Goal: Transaction & Acquisition: Purchase product/service

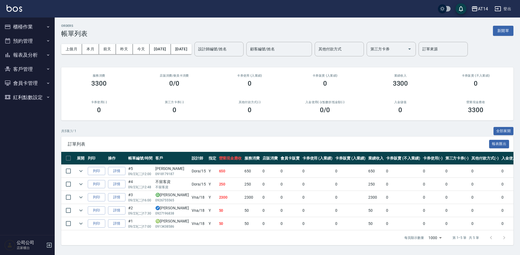
click at [15, 29] on button "櫃檯作業" at bounding box center [27, 27] width 50 height 14
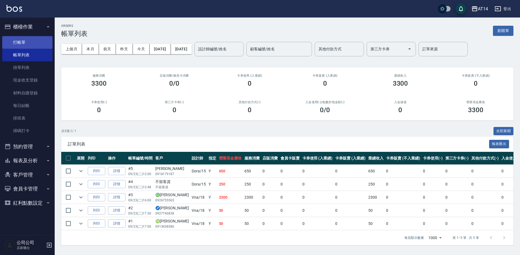
click at [28, 40] on link "打帳單" at bounding box center [27, 42] width 50 height 13
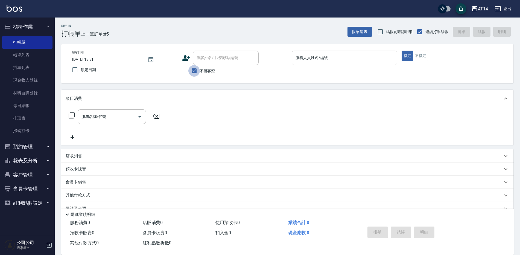
click at [195, 68] on input "不留客資" at bounding box center [193, 70] width 11 height 11
checkbox input "false"
click at [214, 60] on div "顧客姓名/手機號碼/編號 顧客姓名/手機號碼/編號" at bounding box center [226, 58] width 66 height 14
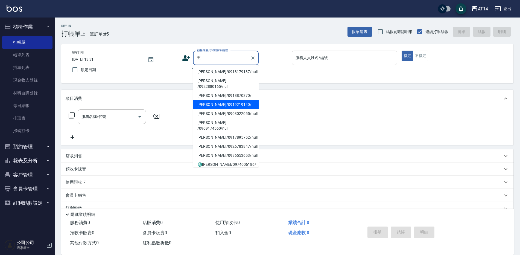
click at [225, 100] on li "[PERSON_NAME]/0919219140/" at bounding box center [226, 104] width 66 height 9
type input "[PERSON_NAME]/0919219140/"
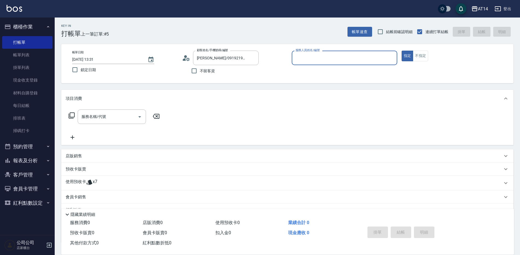
click at [94, 183] on span "x7" at bounding box center [95, 183] width 5 height 8
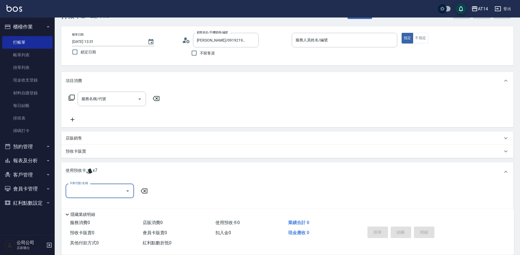
scroll to position [27, 0]
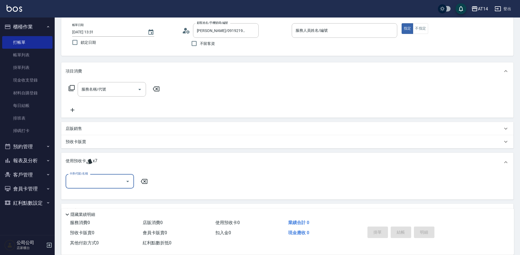
click at [103, 184] on input "卡券代號/名稱" at bounding box center [95, 181] width 55 height 10
click at [103, 193] on div "洗髮卡 剩餘7張" at bounding box center [100, 194] width 68 height 9
type input "洗髮卡"
click at [166, 181] on div "洗髮-1 洗髮-1" at bounding box center [178, 181] width 41 height 14
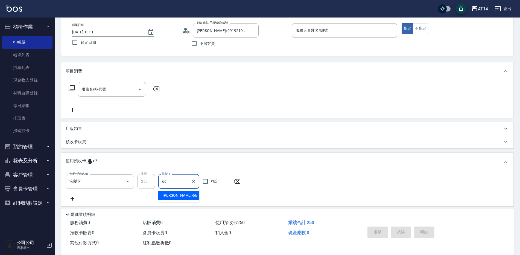
type input "[PERSON_NAME]-66"
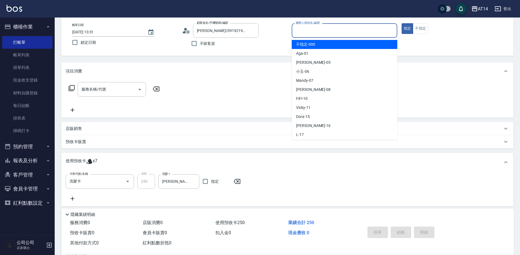
click at [378, 30] on input "服務人員姓名/編號" at bounding box center [344, 31] width 101 height 10
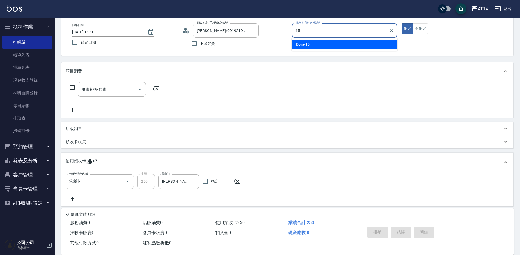
type input "15"
type button "true"
type input "Dora-15"
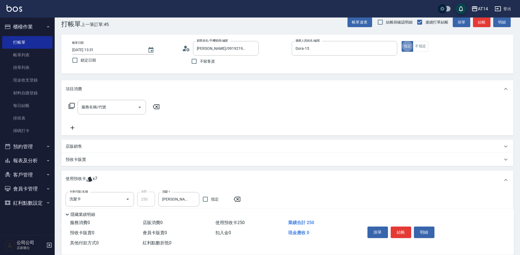
scroll to position [0, 0]
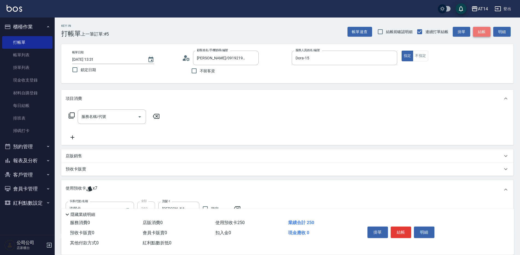
click at [482, 33] on button "結帳" at bounding box center [481, 32] width 17 height 10
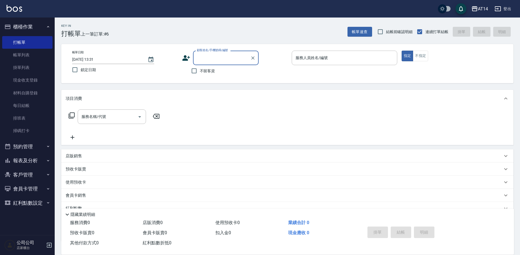
click at [201, 71] on span "不留客資" at bounding box center [207, 71] width 15 height 6
click at [200, 71] on input "不留客資" at bounding box center [193, 70] width 11 height 11
checkbox input "true"
click at [315, 58] on input "服務人員姓名/編號" at bounding box center [344, 58] width 101 height 10
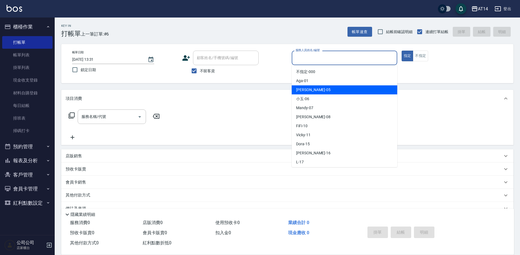
click at [308, 91] on span "Patty -05" at bounding box center [313, 90] width 34 height 6
type input "Patty-05"
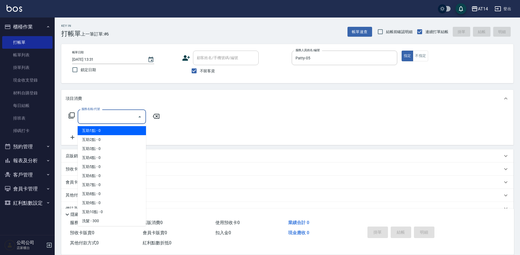
click at [125, 113] on input "服務名稱/代號" at bounding box center [107, 117] width 55 height 10
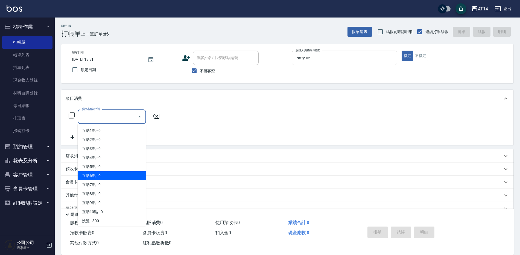
scroll to position [27, 0]
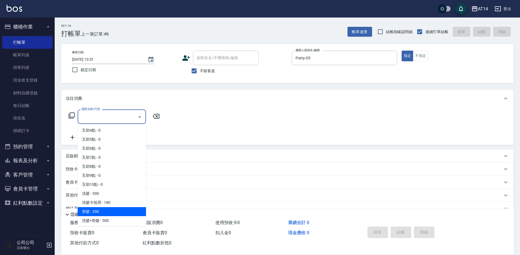
drag, startPoint x: 94, startPoint y: 211, endPoint x: 107, endPoint y: 185, distance: 28.7
click at [94, 212] on span "剪髮 - 350" at bounding box center [112, 211] width 68 height 9
type input "剪髮(021)"
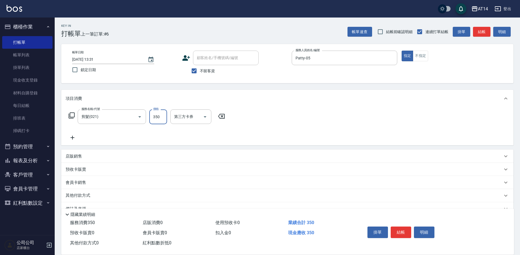
click at [155, 118] on input "350" at bounding box center [158, 116] width 18 height 15
type input "300"
click at [401, 231] on button "結帳" at bounding box center [401, 231] width 20 height 11
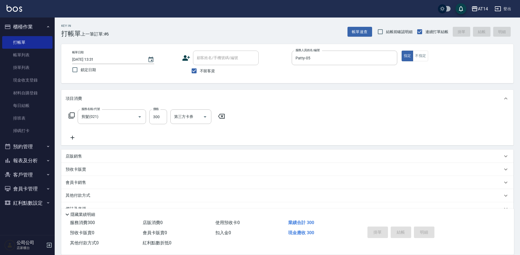
type input "[DATE] 13:36"
